Goal: Task Accomplishment & Management: Manage account settings

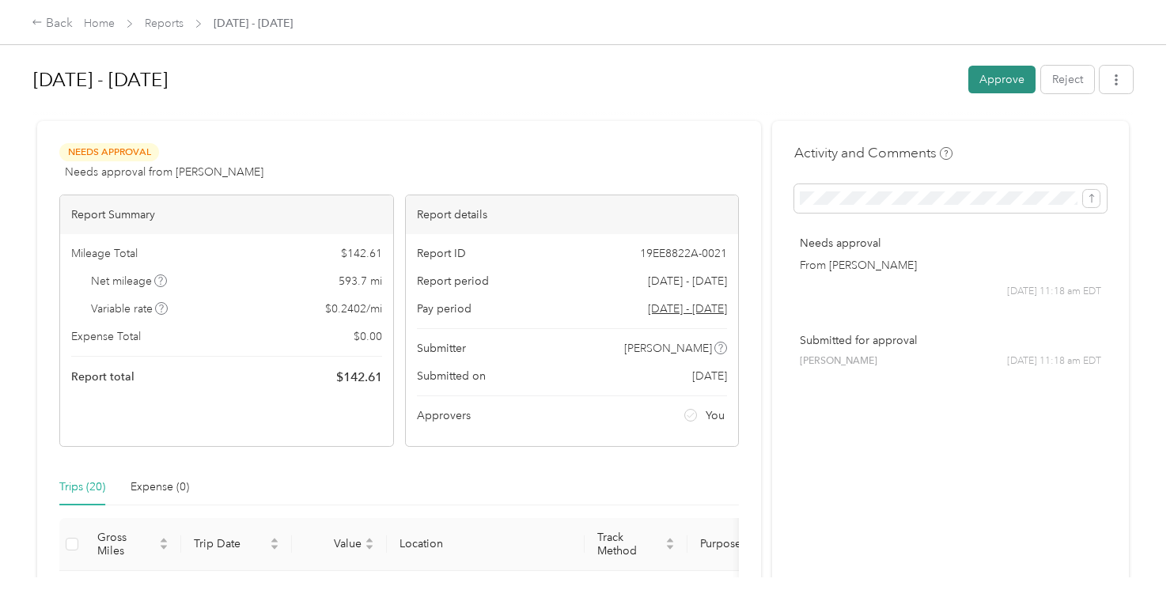
click at [1006, 75] on button "Approve" at bounding box center [1001, 80] width 67 height 28
